Goal: Transaction & Acquisition: Purchase product/service

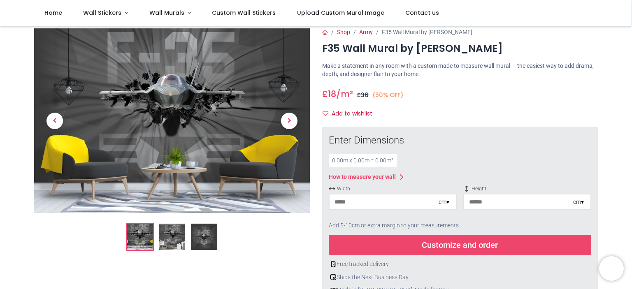
scroll to position [11, 0]
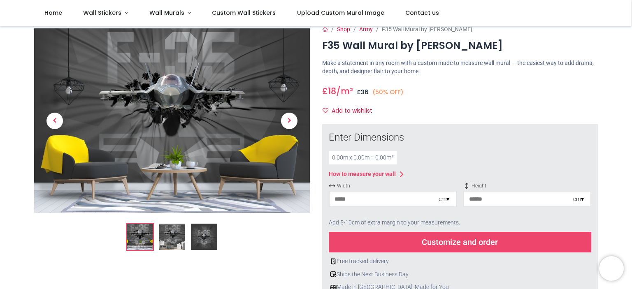
click at [339, 157] on div "0.00 m x 0.00 m = 0.00 m²" at bounding box center [363, 157] width 68 height 13
click at [373, 198] on input "number" at bounding box center [383, 199] width 109 height 15
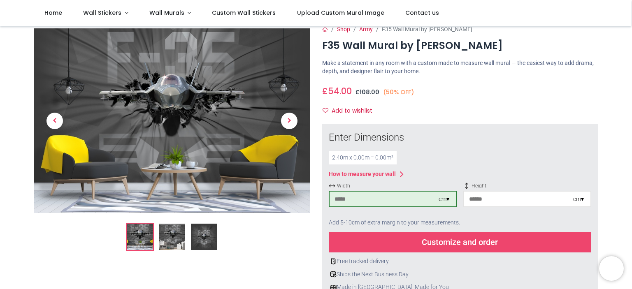
type input "***"
click at [481, 197] on input "number" at bounding box center [518, 199] width 109 height 15
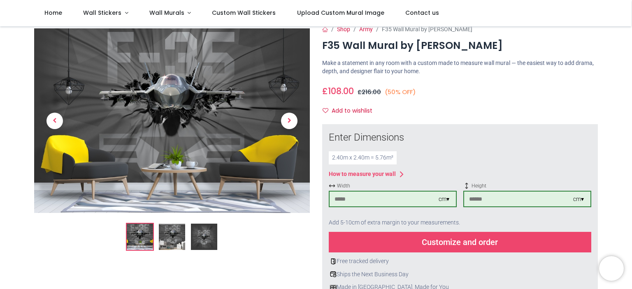
type input "***"
click at [457, 168] on div "Enter Dimensions 2.40 m x 2.40 m = 5.76 m² How to measure your wall Width *** c…" at bounding box center [460, 211] width 262 height 160
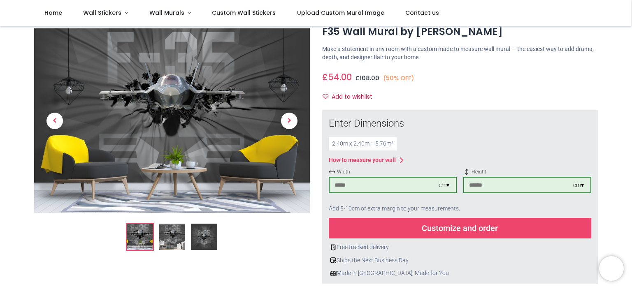
scroll to position [24, 0]
click at [200, 232] on img at bounding box center [204, 237] width 26 height 26
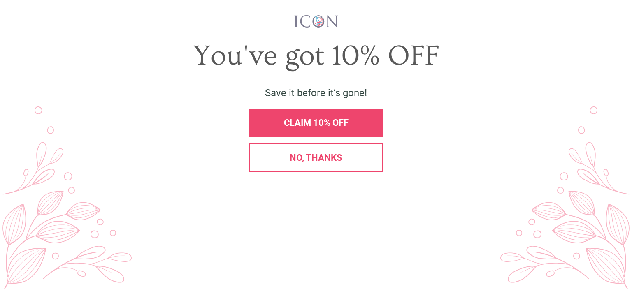
scroll to position [0, 0]
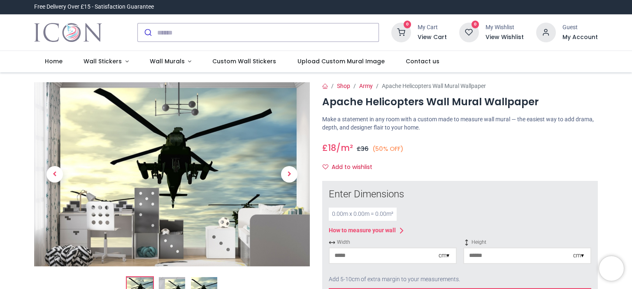
click at [285, 169] on span "Next" at bounding box center [289, 174] width 16 height 16
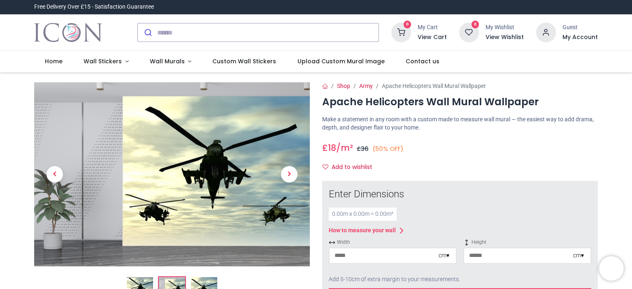
click at [285, 169] on span "Next" at bounding box center [289, 174] width 16 height 16
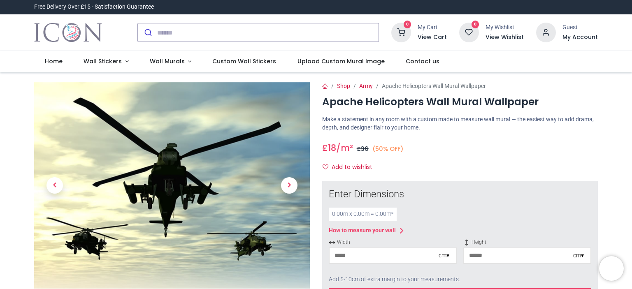
click at [285, 169] on link at bounding box center [289, 185] width 41 height 145
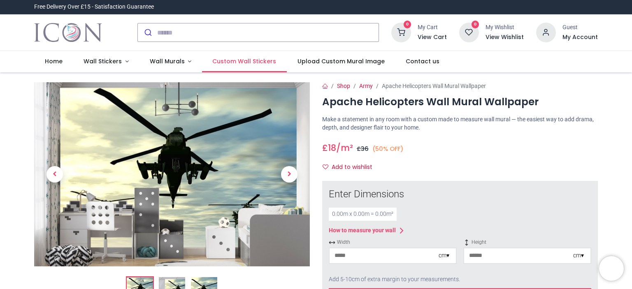
click at [248, 64] on span "Custom Wall Stickers" at bounding box center [244, 61] width 64 height 8
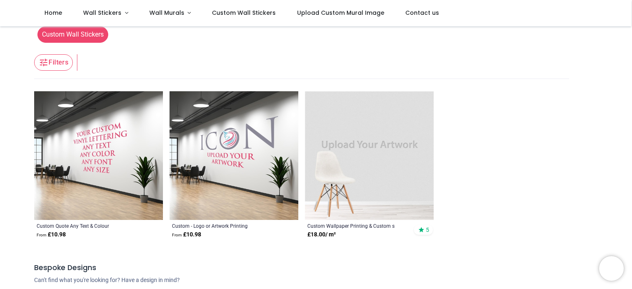
scroll to position [126, 0]
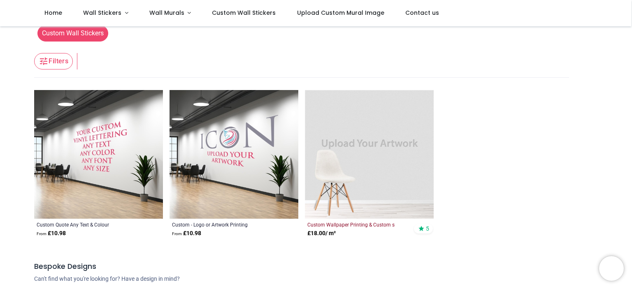
click at [335, 226] on div "Custom Wallpaper Printing & Custom s" at bounding box center [356, 224] width 99 height 7
